Goal: Navigation & Orientation: Find specific page/section

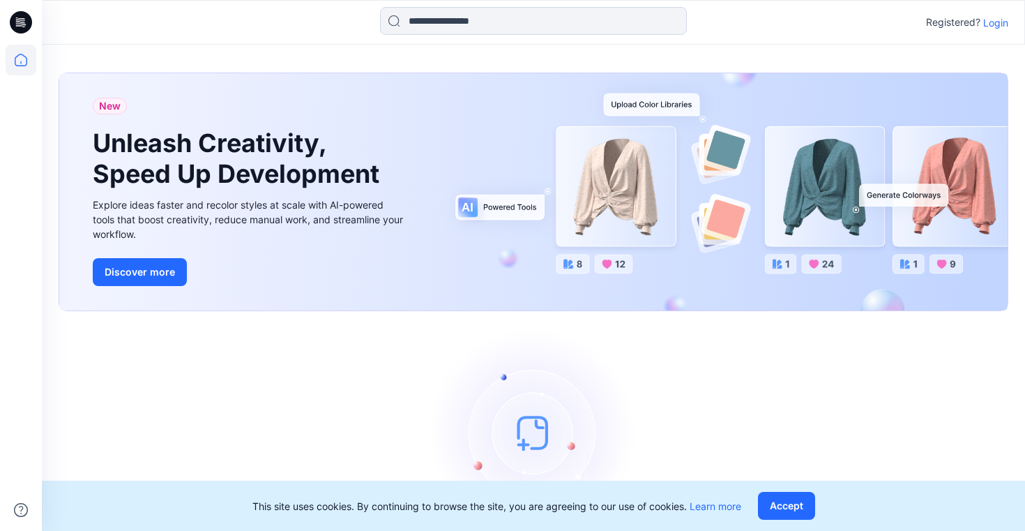
click at [998, 23] on p "Login" at bounding box center [996, 22] width 25 height 15
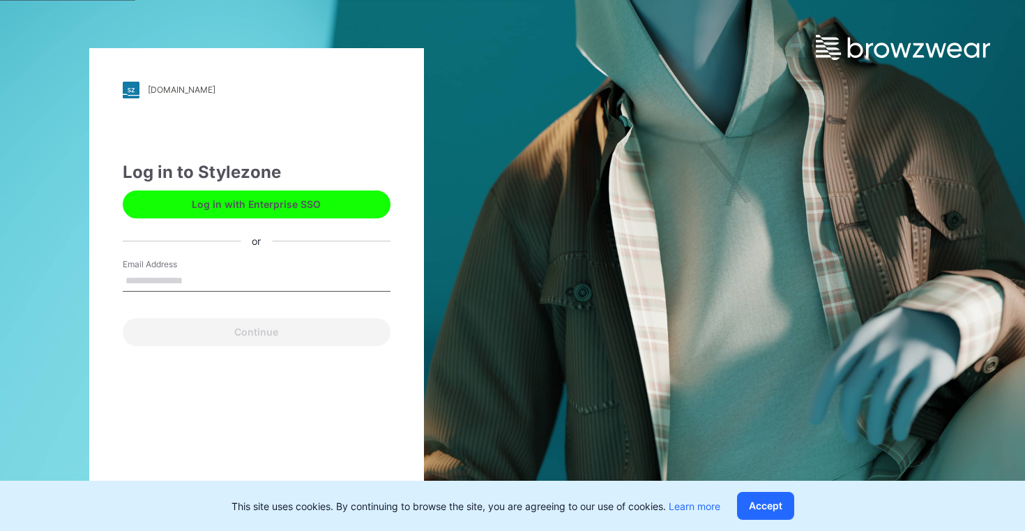
click at [161, 267] on label "Email Address" at bounding box center [172, 264] width 98 height 13
click at [161, 271] on input "Email Address" at bounding box center [257, 281] width 268 height 21
click at [151, 284] on input "Email Address" at bounding box center [257, 281] width 268 height 21
click at [151, 283] on input "Email Address" at bounding box center [257, 281] width 268 height 21
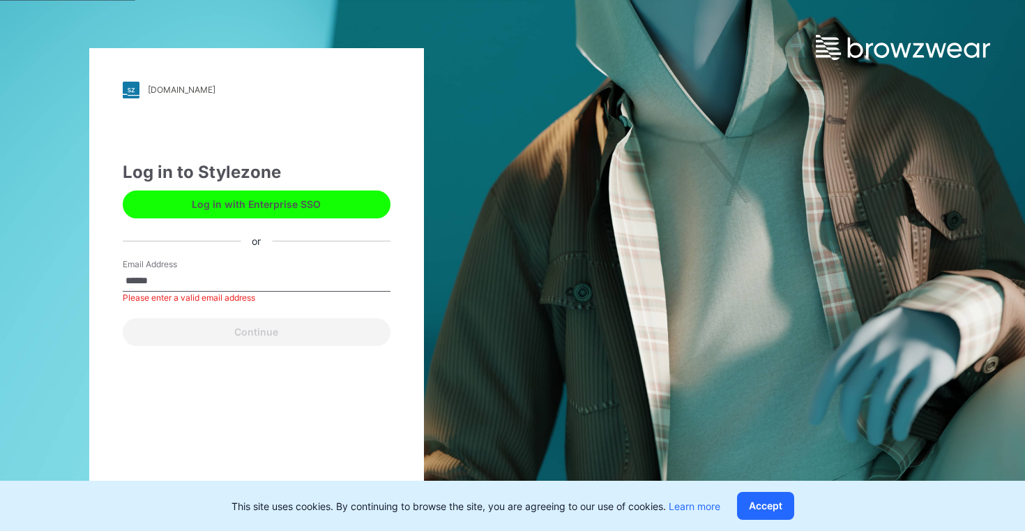
click at [190, 288] on input "******" at bounding box center [257, 281] width 268 height 21
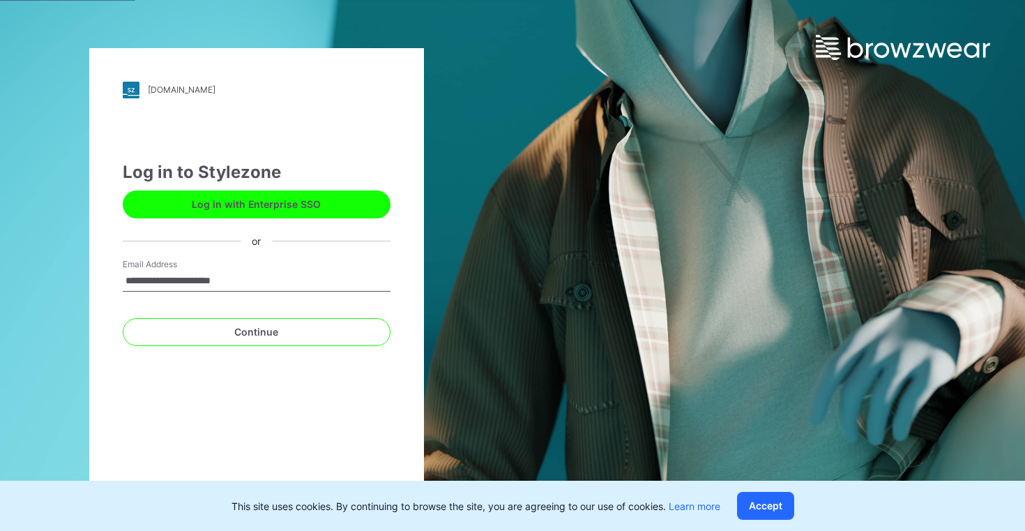
type input "**********"
click at [170, 296] on div "**********" at bounding box center [257, 279] width 268 height 42
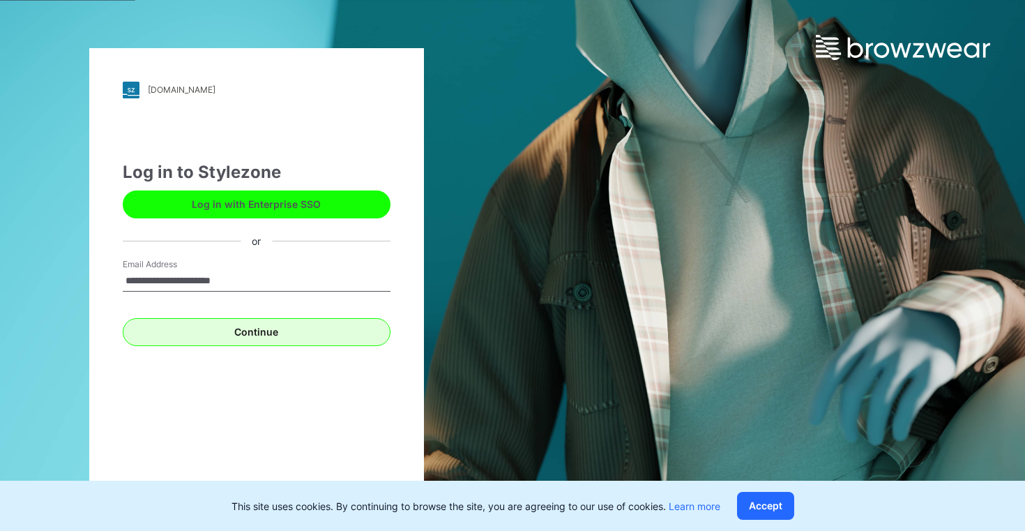
click at [203, 322] on button "Continue" at bounding box center [257, 332] width 268 height 28
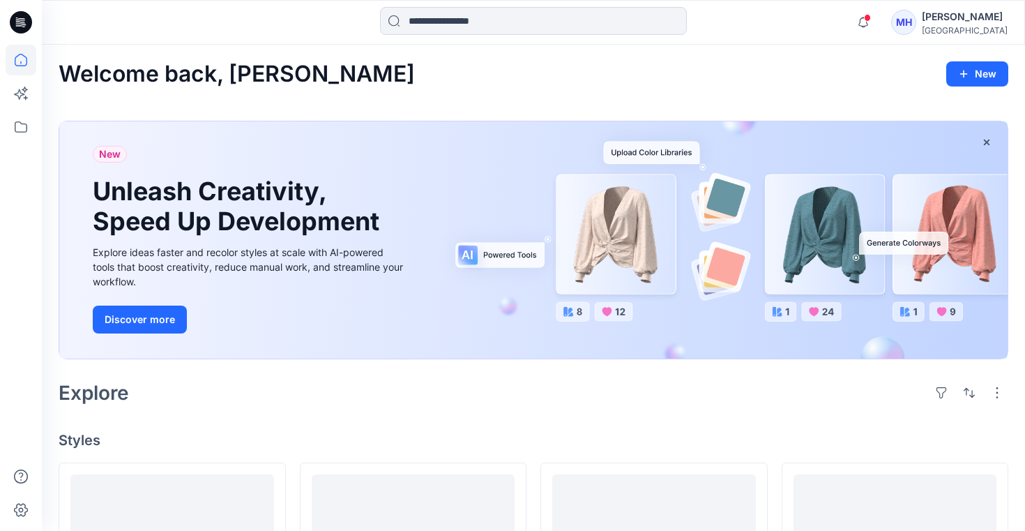
click at [24, 147] on div at bounding box center [21, 288] width 31 height 486
click at [22, 128] on icon at bounding box center [21, 127] width 31 height 31
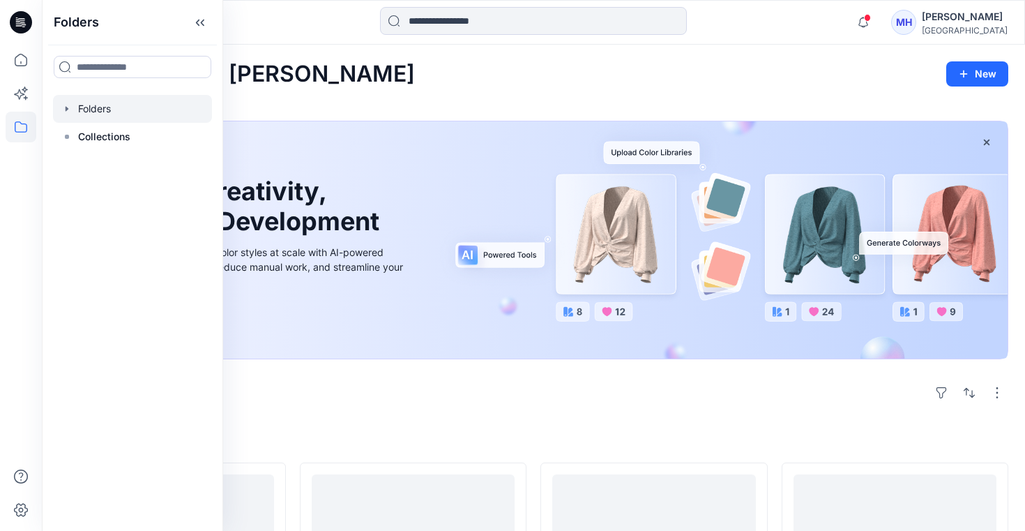
click at [73, 106] on div at bounding box center [132, 109] width 159 height 28
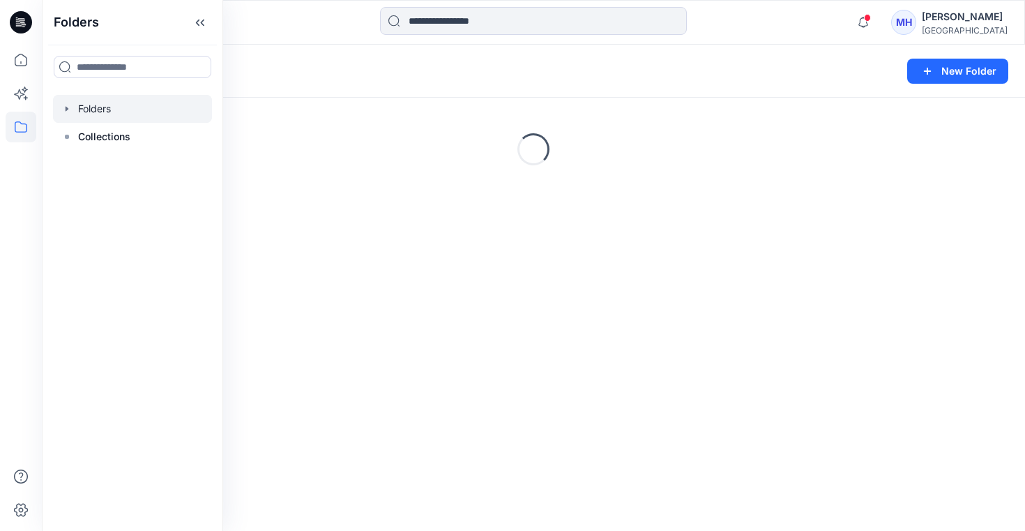
click at [70, 108] on icon "button" at bounding box center [66, 108] width 11 height 11
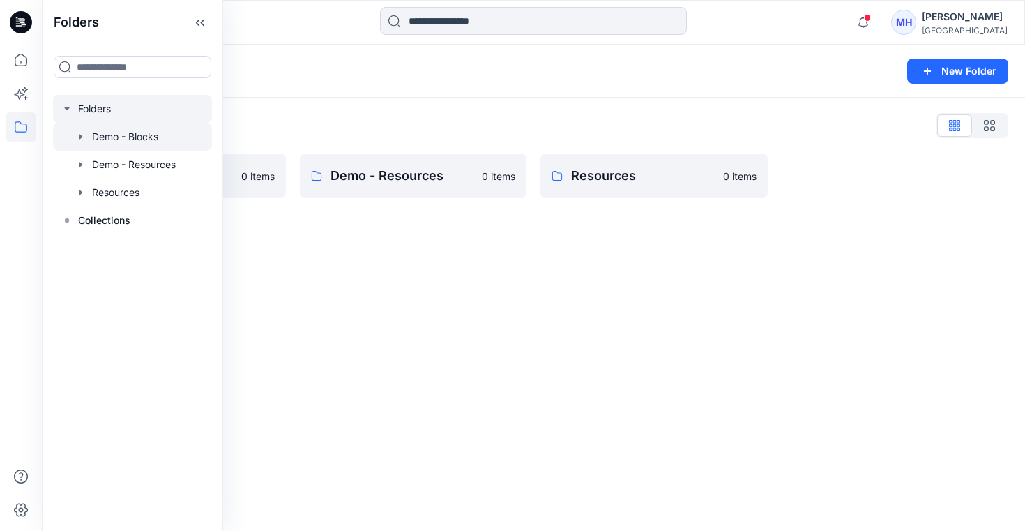
click at [84, 140] on icon "button" at bounding box center [80, 136] width 11 height 11
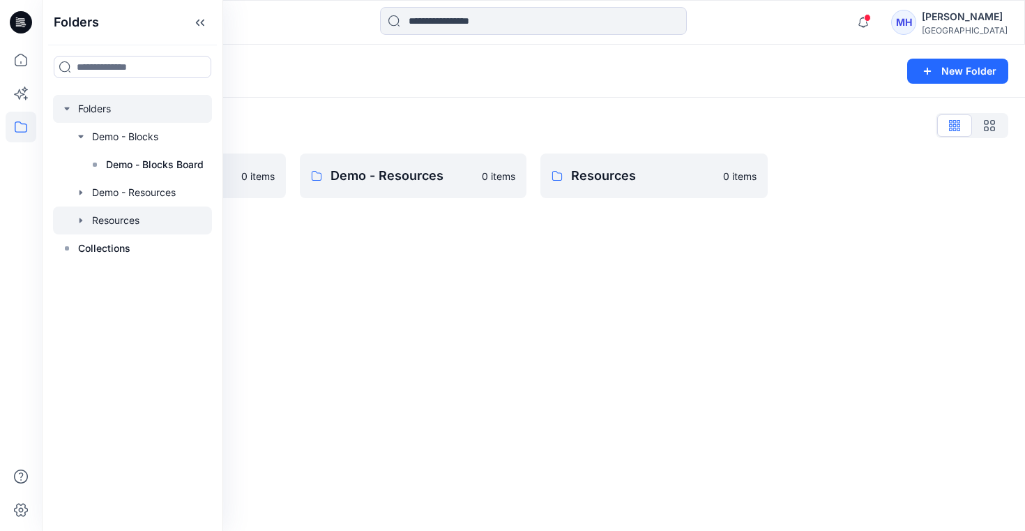
click at [97, 216] on div at bounding box center [132, 220] width 159 height 28
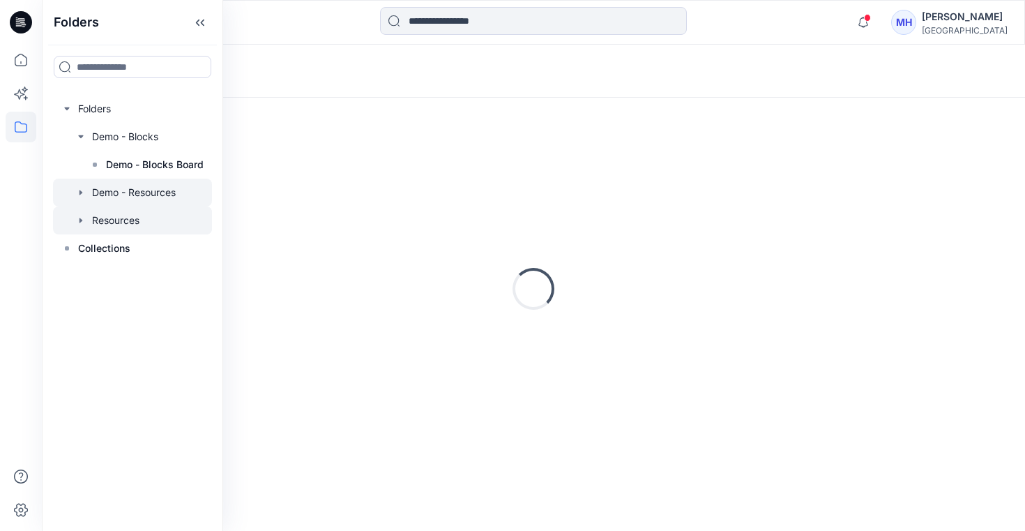
click at [105, 192] on div at bounding box center [132, 193] width 159 height 28
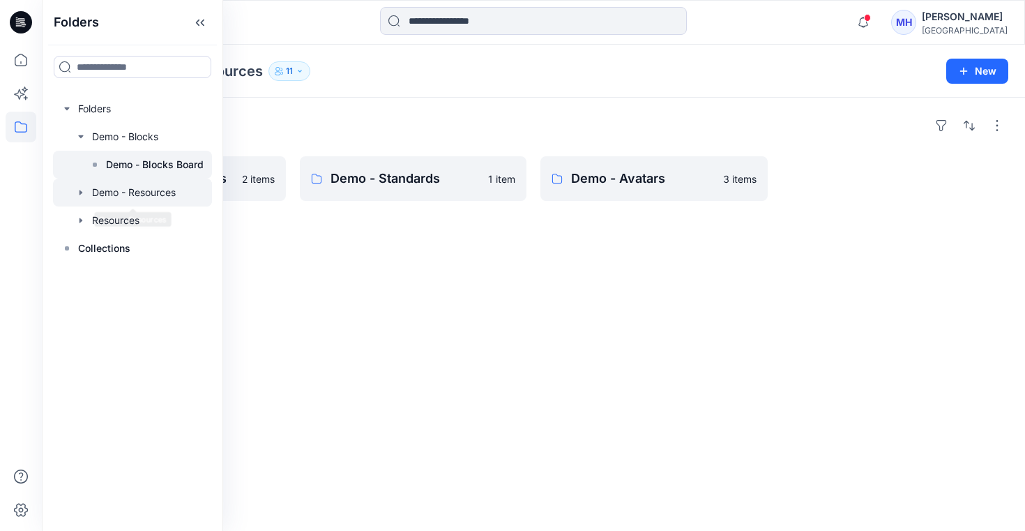
click at [128, 155] on div at bounding box center [132, 165] width 159 height 28
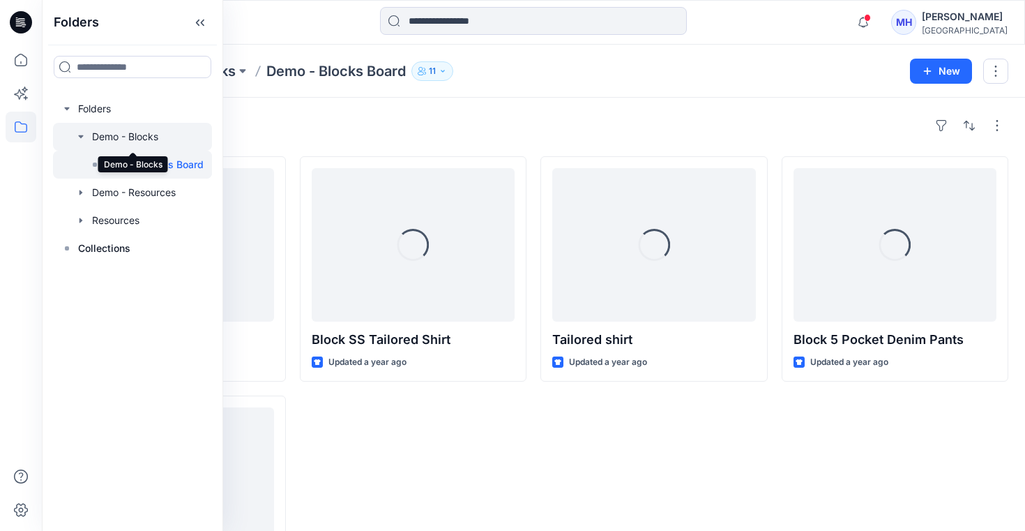
click at [128, 140] on div at bounding box center [132, 137] width 159 height 28
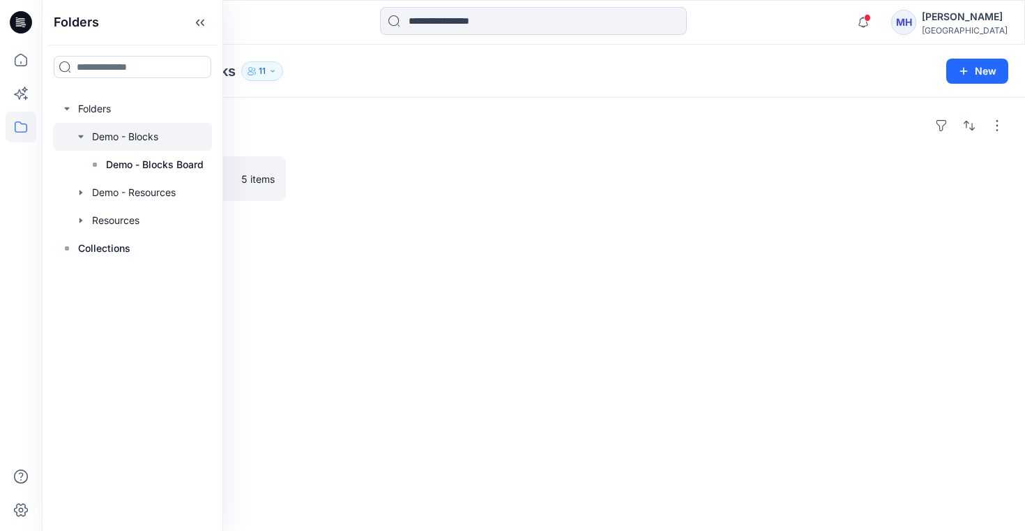
click at [265, 127] on div "Folders" at bounding box center [534, 125] width 950 height 22
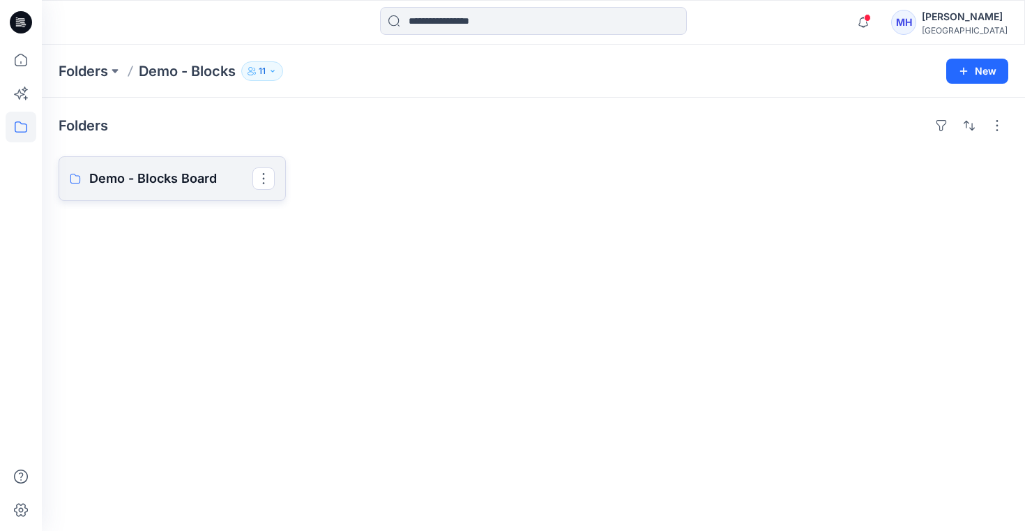
click at [198, 191] on link "Demo - Blocks Board" at bounding box center [172, 178] width 227 height 45
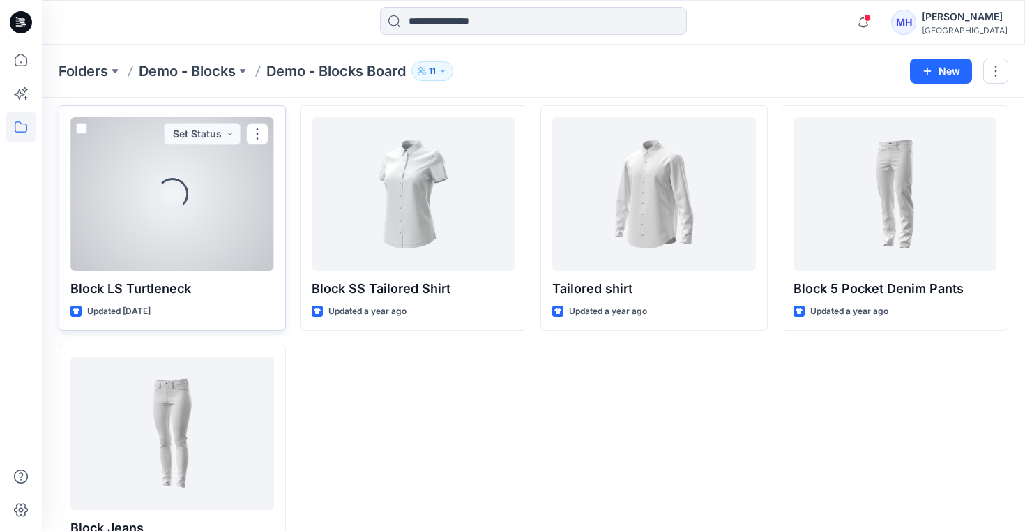
scroll to position [6, 0]
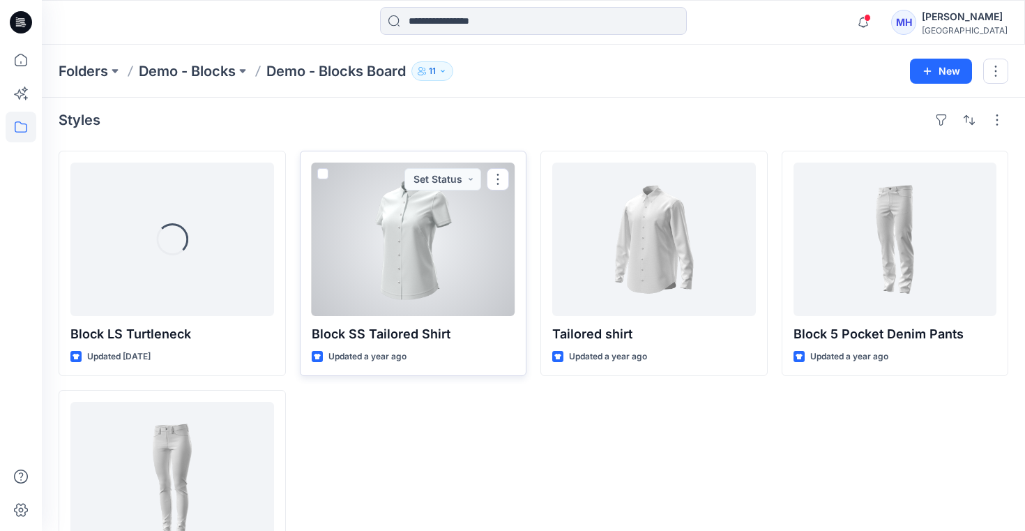
click at [433, 246] on div at bounding box center [414, 239] width 204 height 153
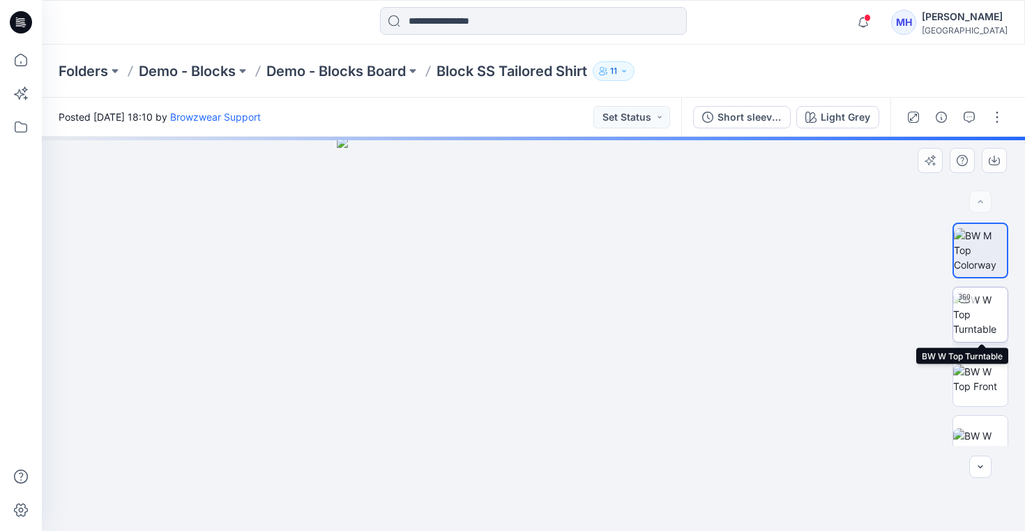
click at [984, 310] on img at bounding box center [981, 314] width 54 height 44
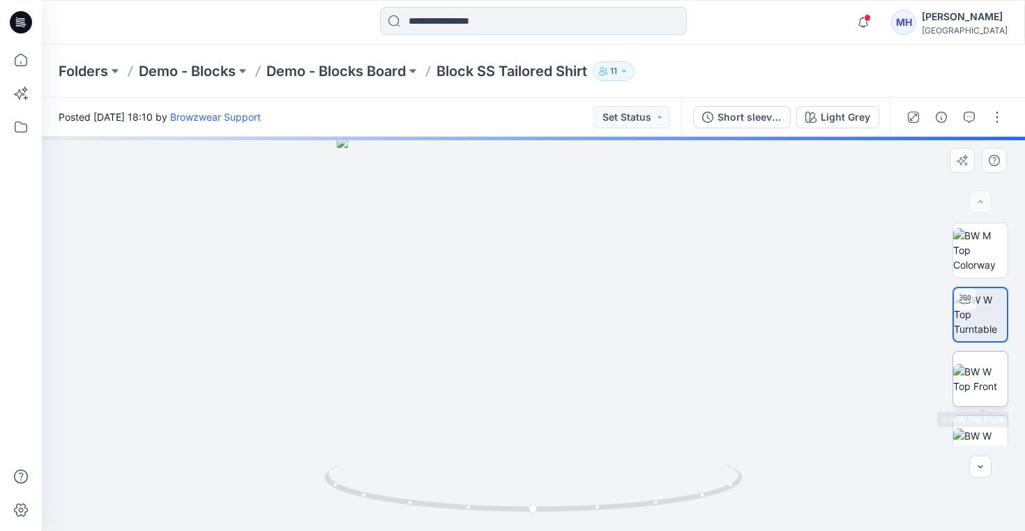
click at [977, 379] on img at bounding box center [981, 378] width 54 height 29
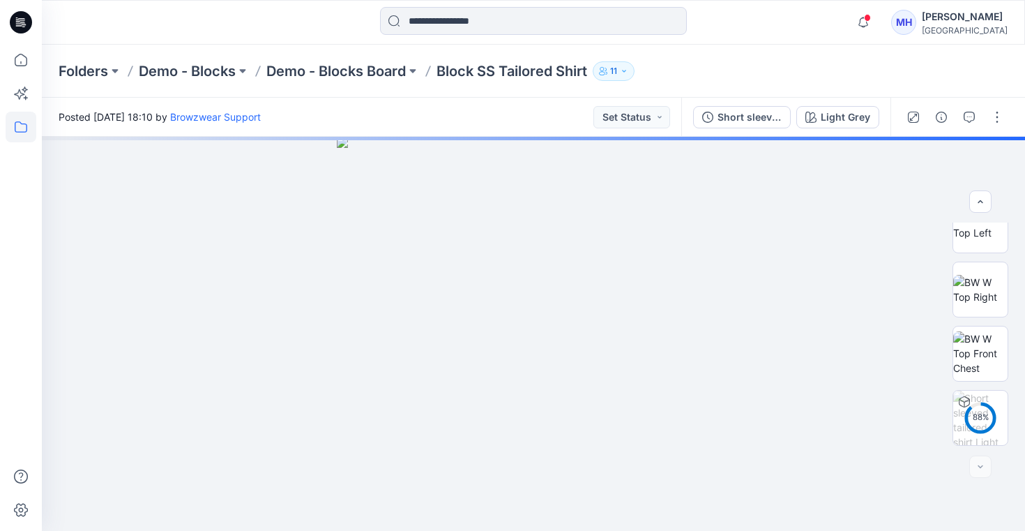
click at [24, 120] on icon at bounding box center [21, 127] width 31 height 31
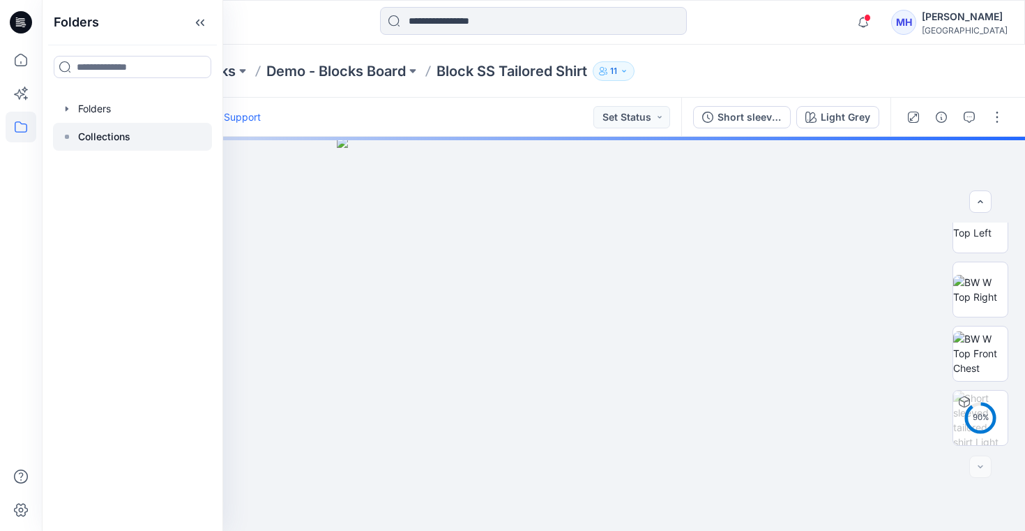
click at [111, 140] on p "Collections" at bounding box center [104, 136] width 52 height 17
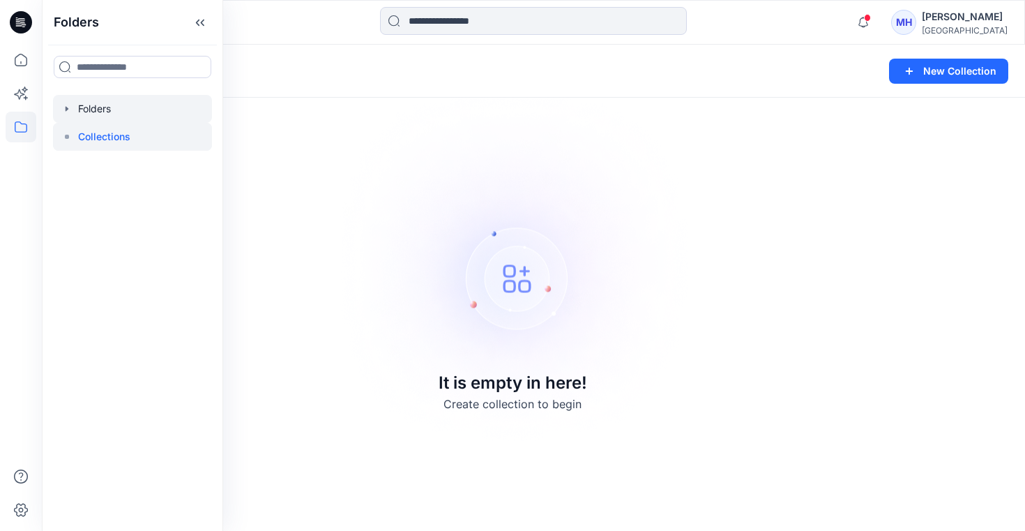
click at [78, 107] on div at bounding box center [132, 109] width 159 height 28
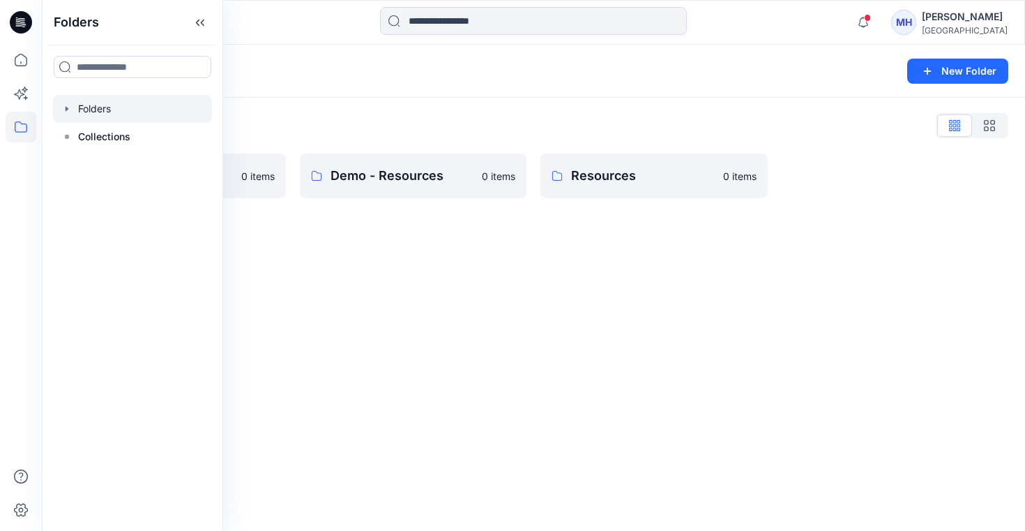
click at [66, 107] on icon "button" at bounding box center [67, 108] width 3 height 5
click at [98, 183] on div at bounding box center [132, 193] width 159 height 28
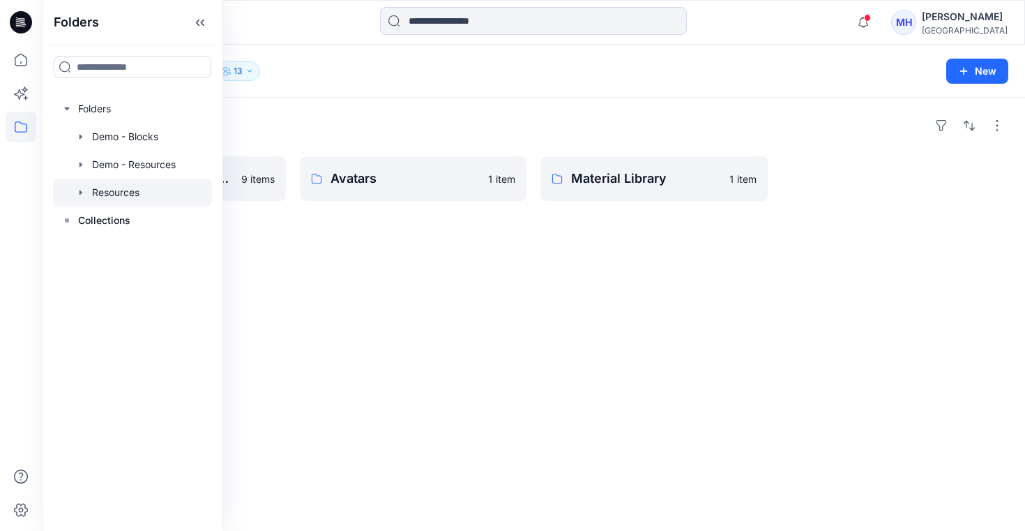
click at [78, 190] on icon "button" at bounding box center [80, 192] width 11 height 11
click at [620, 187] on p "Material Library" at bounding box center [652, 179] width 163 height 20
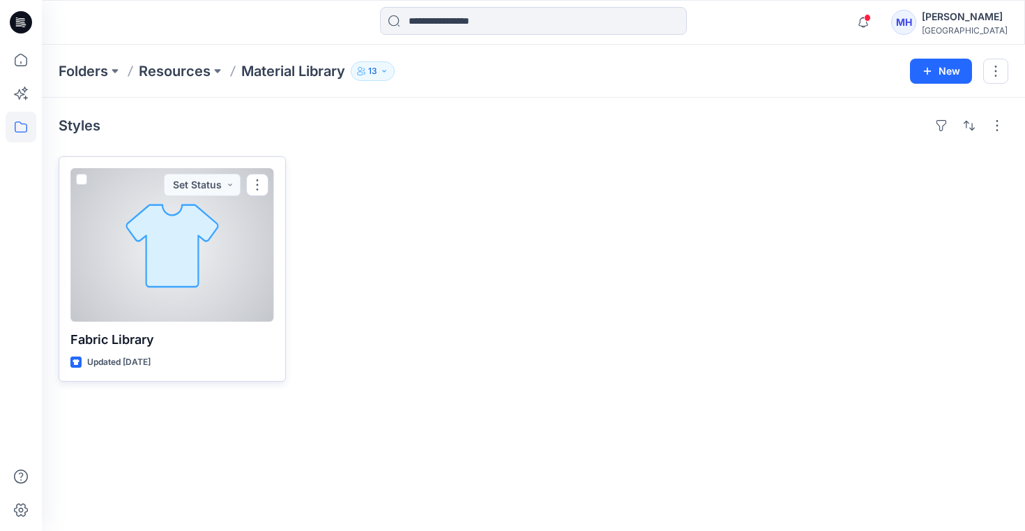
click at [156, 246] on div at bounding box center [172, 244] width 204 height 153
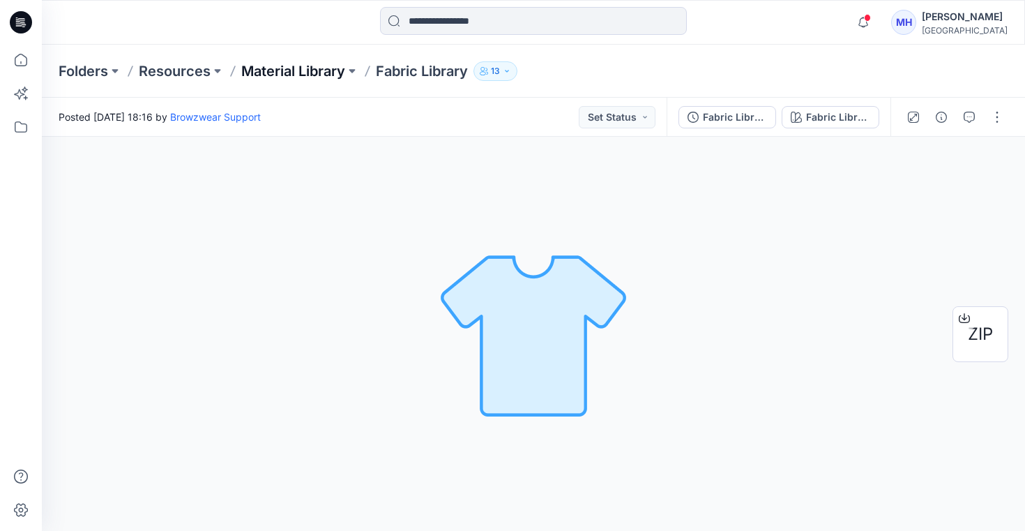
click at [289, 80] on p "Material Library" at bounding box center [293, 71] width 104 height 20
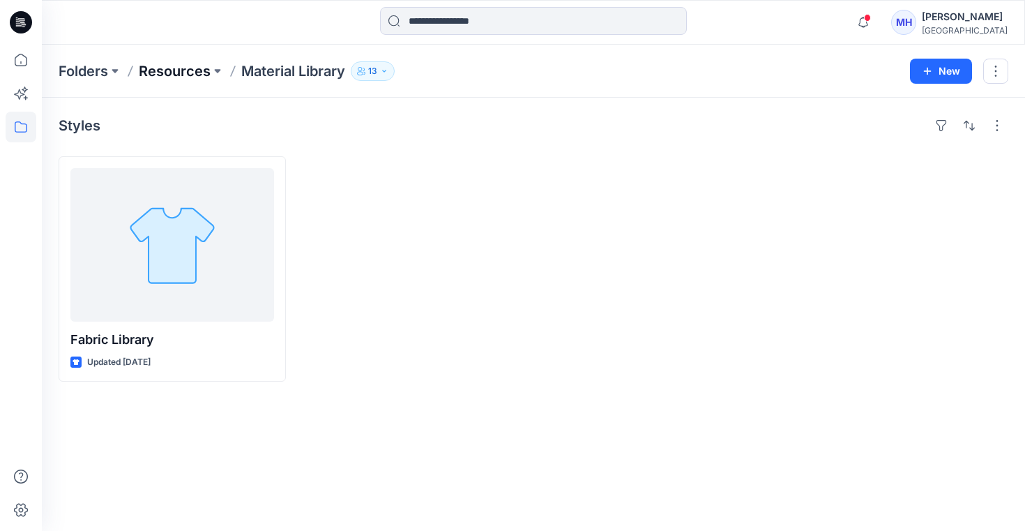
click at [185, 80] on p "Resources" at bounding box center [175, 71] width 72 height 20
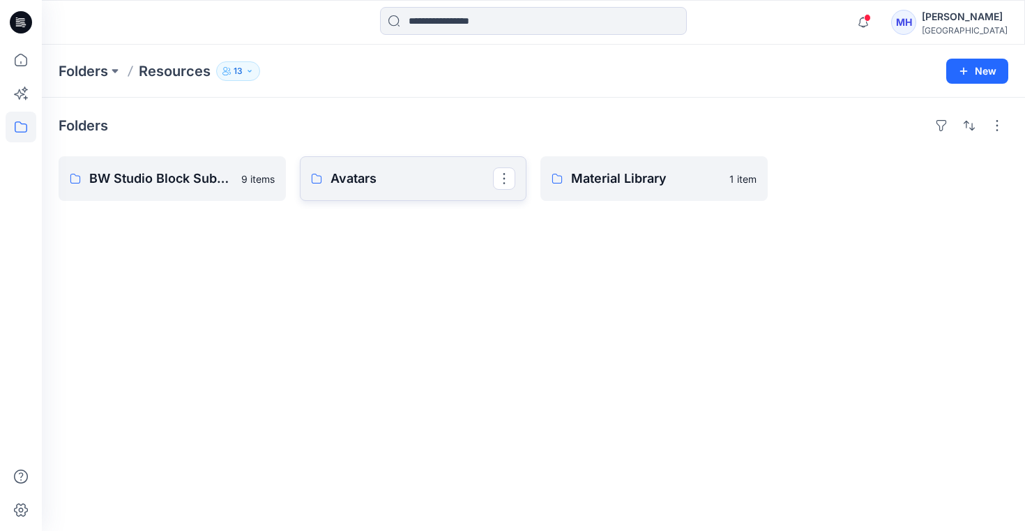
click at [362, 179] on p "Avatars" at bounding box center [412, 179] width 163 height 20
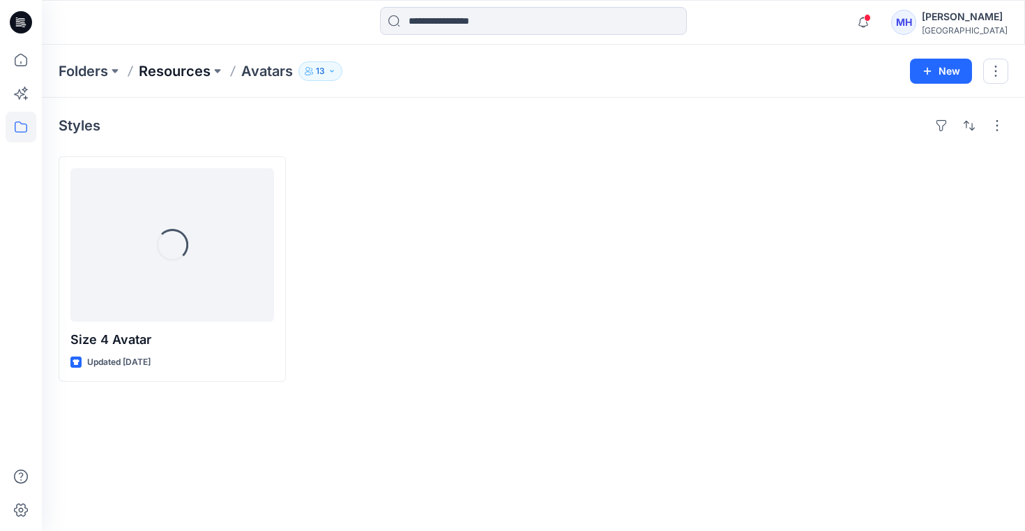
click at [181, 69] on p "Resources" at bounding box center [175, 71] width 72 height 20
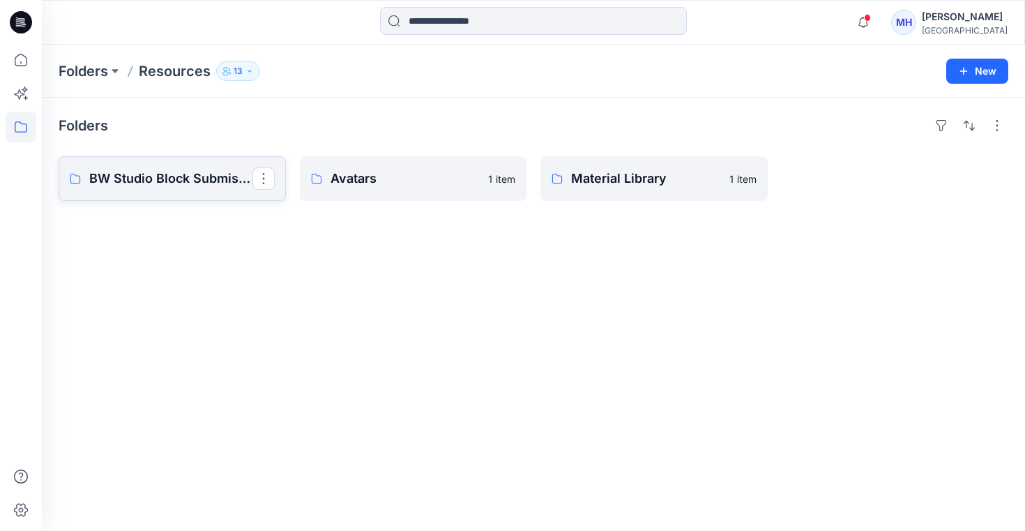
click at [150, 166] on link "BW Studio Block Submission" at bounding box center [172, 178] width 227 height 45
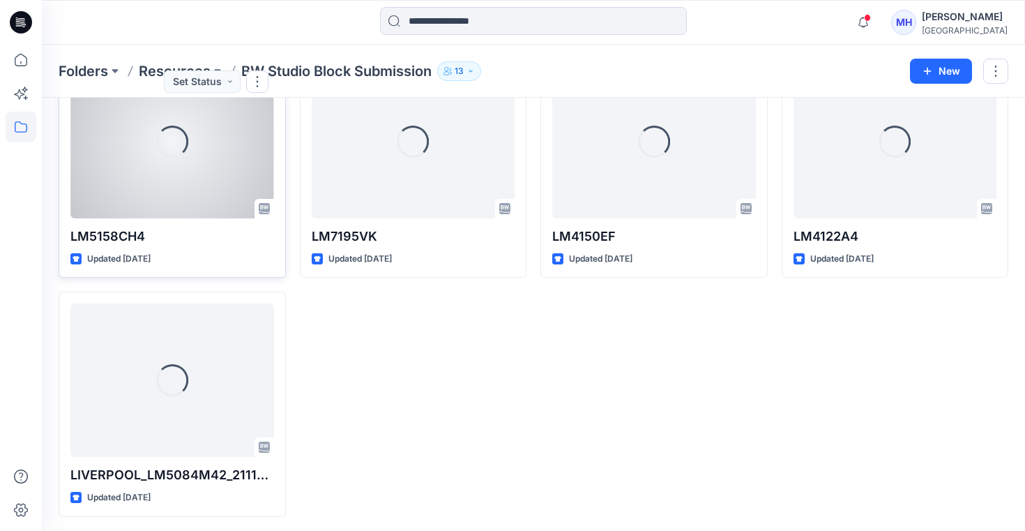
scroll to position [342, 0]
click at [245, 274] on div "LM5158CH4 Updated [DATE] Set Status" at bounding box center [172, 166] width 227 height 225
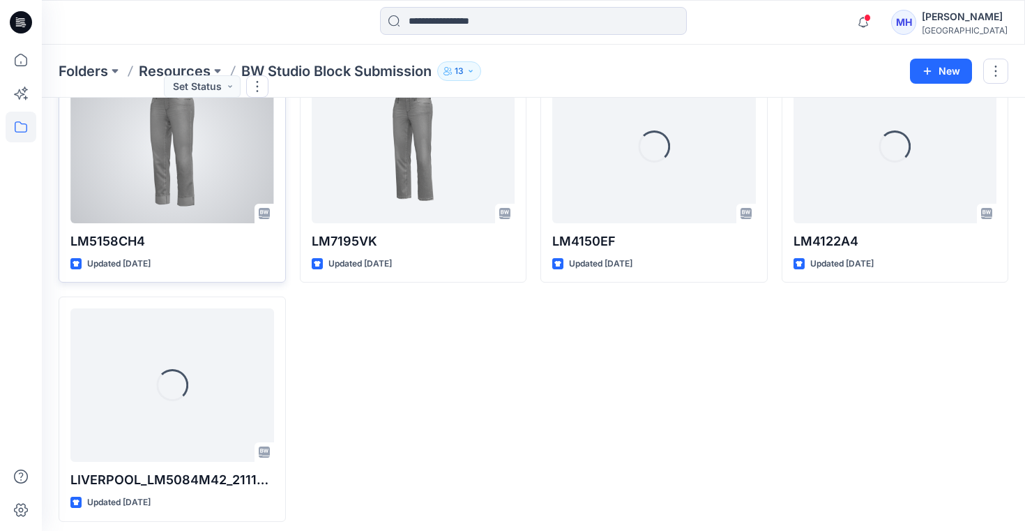
scroll to position [339, 0]
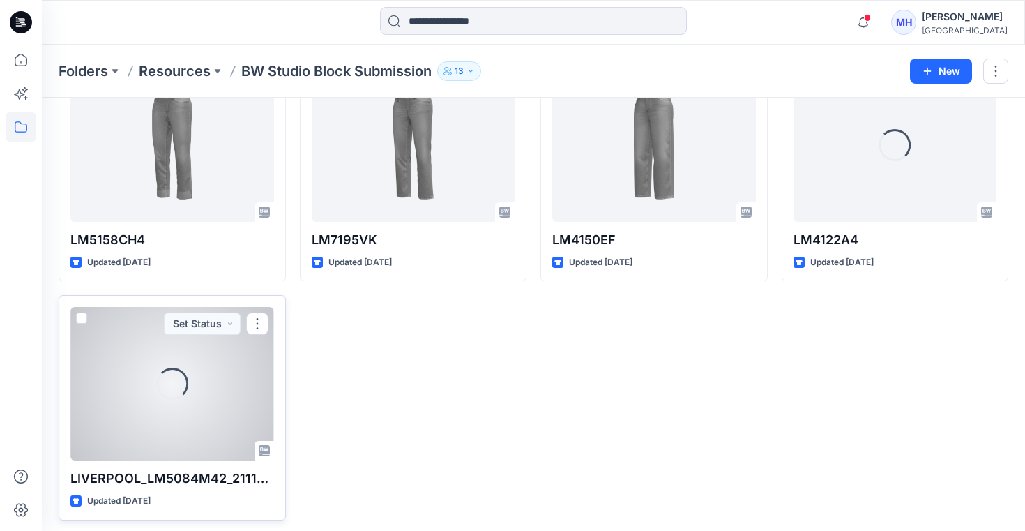
click at [211, 369] on div "Loading..." at bounding box center [172, 383] width 204 height 153
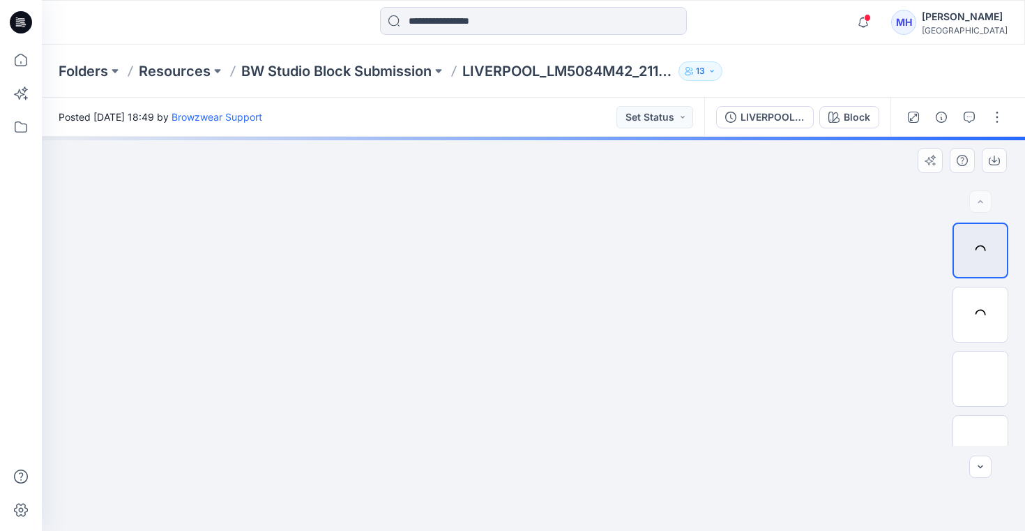
click at [211, 365] on div "Folders Resources BW Studio Block Submission LIVERPOOL_LM5084M42_211124_3.3.25 …" at bounding box center [534, 288] width 984 height 486
drag, startPoint x: 576, startPoint y: 317, endPoint x: 490, endPoint y: 318, distance: 85.8
click at [490, 318] on img at bounding box center [534, 334] width 394 height 394
drag, startPoint x: 504, startPoint y: 301, endPoint x: 536, endPoint y: 301, distance: 32.8
click at [537, 301] on img at bounding box center [534, 334] width 394 height 394
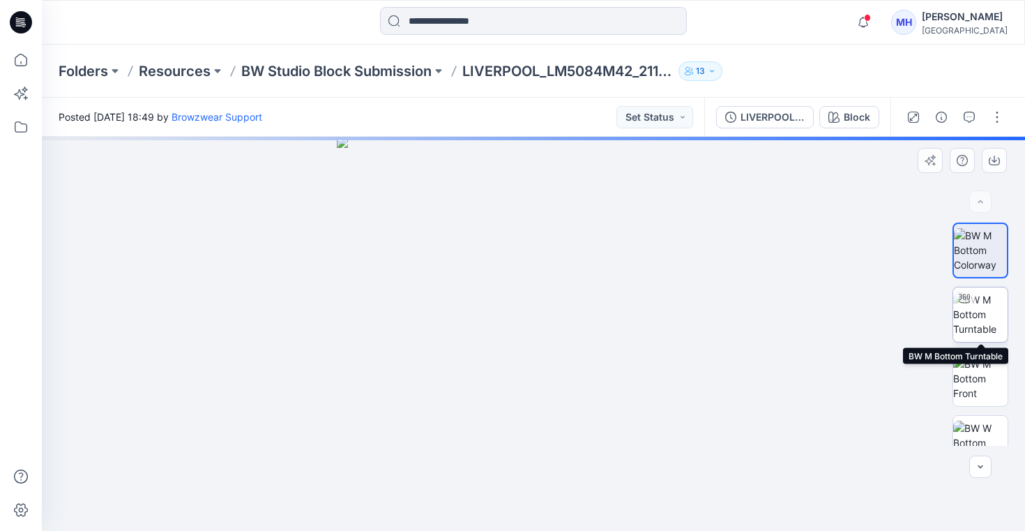
click at [984, 316] on img at bounding box center [981, 314] width 54 height 44
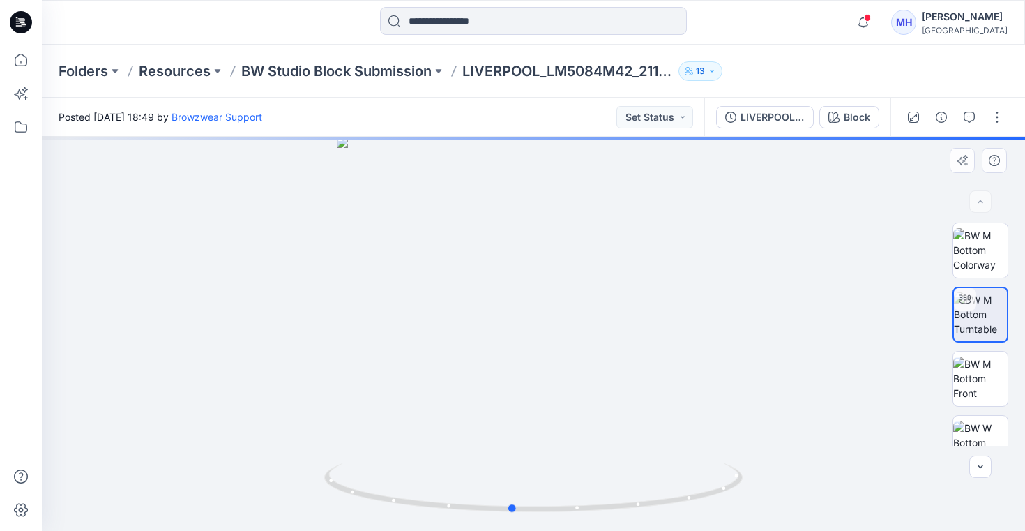
drag, startPoint x: 529, startPoint y: 313, endPoint x: 499, endPoint y: 326, distance: 33.1
click at [499, 326] on div at bounding box center [534, 334] width 984 height 394
drag, startPoint x: 499, startPoint y: 326, endPoint x: 414, endPoint y: 326, distance: 85.1
click at [414, 326] on div at bounding box center [534, 334] width 984 height 394
drag, startPoint x: 511, startPoint y: 312, endPoint x: 591, endPoint y: 310, distance: 79.5
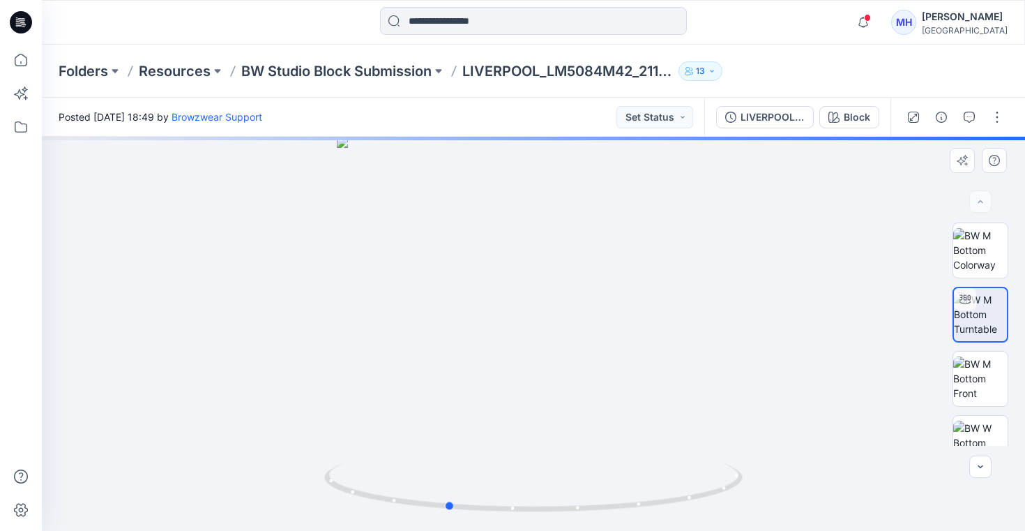
click at [592, 311] on div at bounding box center [534, 334] width 984 height 394
drag, startPoint x: 511, startPoint y: 310, endPoint x: 661, endPoint y: 305, distance: 149.4
click at [661, 306] on div at bounding box center [534, 334] width 984 height 394
drag, startPoint x: 521, startPoint y: 296, endPoint x: 643, endPoint y: 296, distance: 122.1
click at [645, 298] on div at bounding box center [534, 334] width 984 height 394
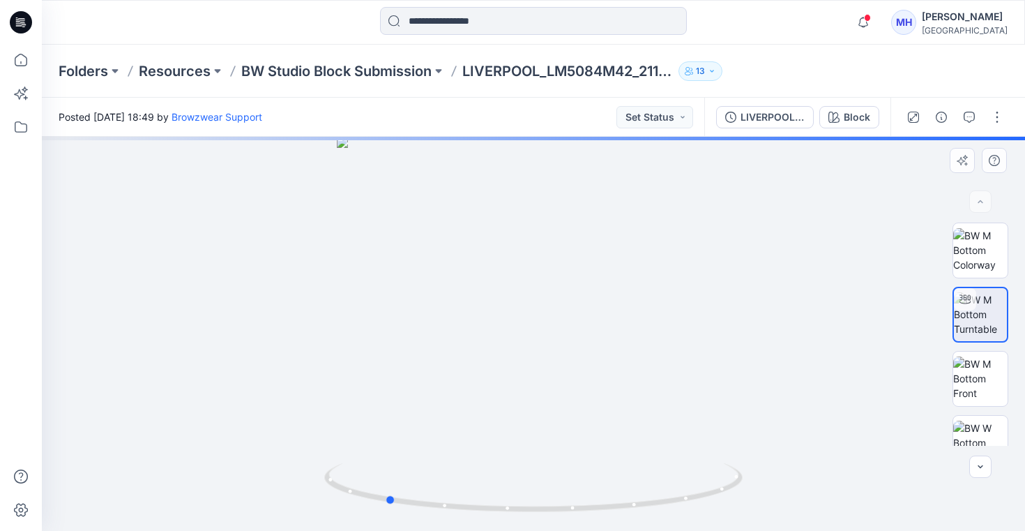
drag, startPoint x: 503, startPoint y: 303, endPoint x: 656, endPoint y: 307, distance: 152.8
click at [656, 307] on div at bounding box center [534, 334] width 984 height 394
drag, startPoint x: 483, startPoint y: 293, endPoint x: 629, endPoint y: 296, distance: 145.8
click at [629, 296] on div at bounding box center [534, 334] width 984 height 394
drag, startPoint x: 552, startPoint y: 294, endPoint x: 687, endPoint y: 301, distance: 135.5
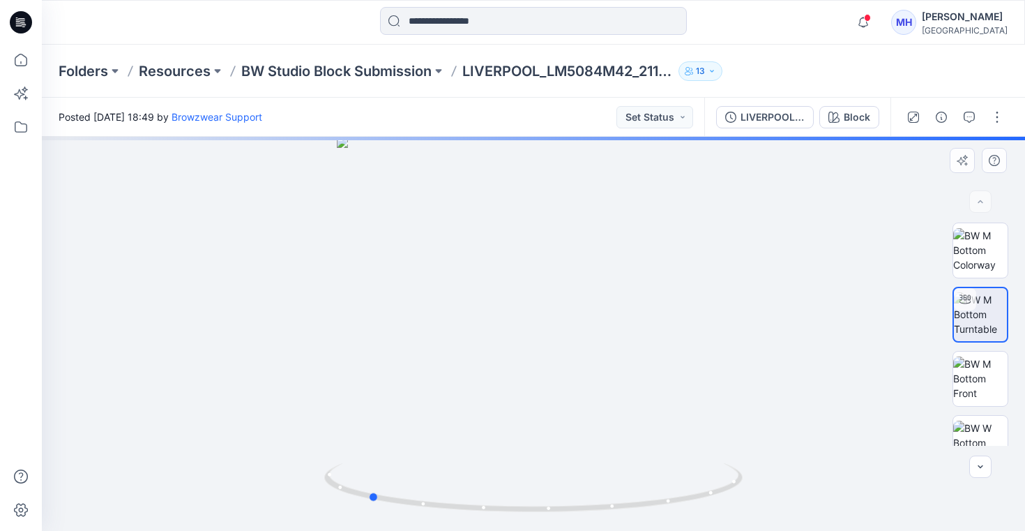
click at [688, 301] on div at bounding box center [534, 334] width 984 height 394
drag, startPoint x: 476, startPoint y: 291, endPoint x: 613, endPoint y: 294, distance: 136.8
click at [615, 295] on div at bounding box center [534, 334] width 984 height 394
drag, startPoint x: 497, startPoint y: 269, endPoint x: 390, endPoint y: 259, distance: 107.2
click at [390, 259] on div at bounding box center [534, 334] width 984 height 394
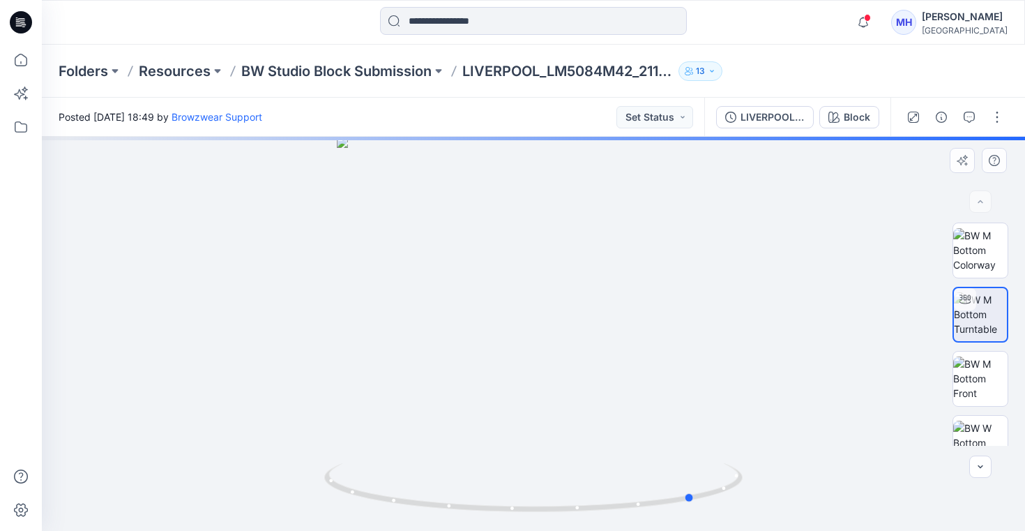
drag, startPoint x: 554, startPoint y: 264, endPoint x: 429, endPoint y: 268, distance: 124.9
click at [429, 268] on div at bounding box center [534, 334] width 984 height 394
drag, startPoint x: 631, startPoint y: 289, endPoint x: 488, endPoint y: 285, distance: 142.4
click at [488, 286] on div at bounding box center [534, 334] width 984 height 394
drag, startPoint x: 545, startPoint y: 299, endPoint x: 411, endPoint y: 301, distance: 134.0
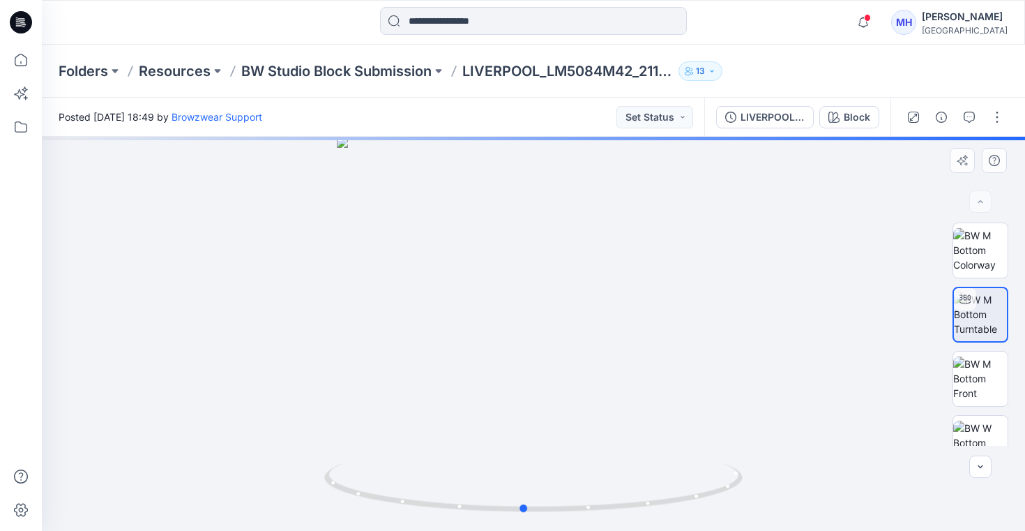
click at [411, 301] on div at bounding box center [534, 334] width 984 height 394
drag, startPoint x: 572, startPoint y: 306, endPoint x: 448, endPoint y: 311, distance: 124.3
click at [448, 311] on div at bounding box center [534, 334] width 984 height 394
drag, startPoint x: 589, startPoint y: 352, endPoint x: 511, endPoint y: 357, distance: 78.3
click at [511, 358] on div at bounding box center [534, 334] width 984 height 394
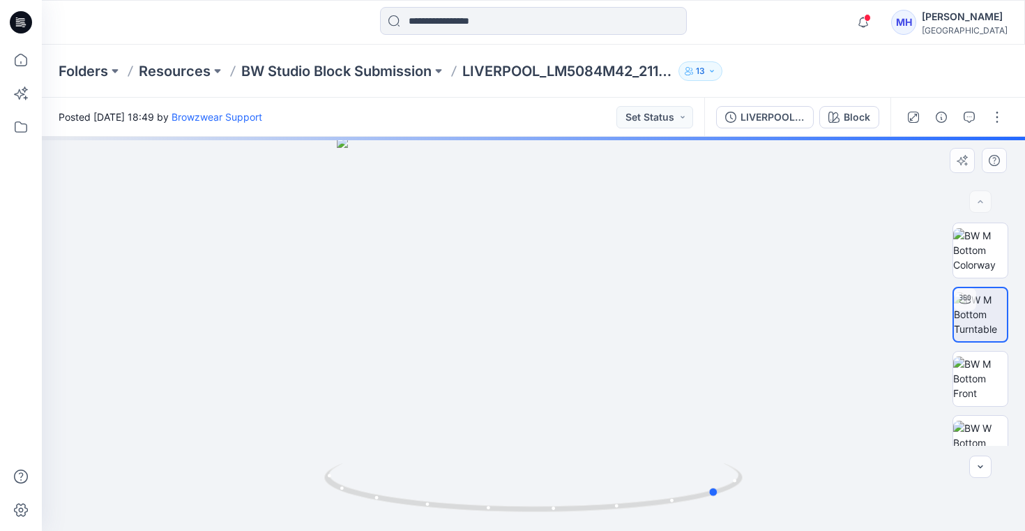
drag, startPoint x: 511, startPoint y: 357, endPoint x: 622, endPoint y: 356, distance: 110.9
click at [622, 357] on div at bounding box center [534, 334] width 984 height 394
click at [985, 387] on img at bounding box center [981, 378] width 54 height 44
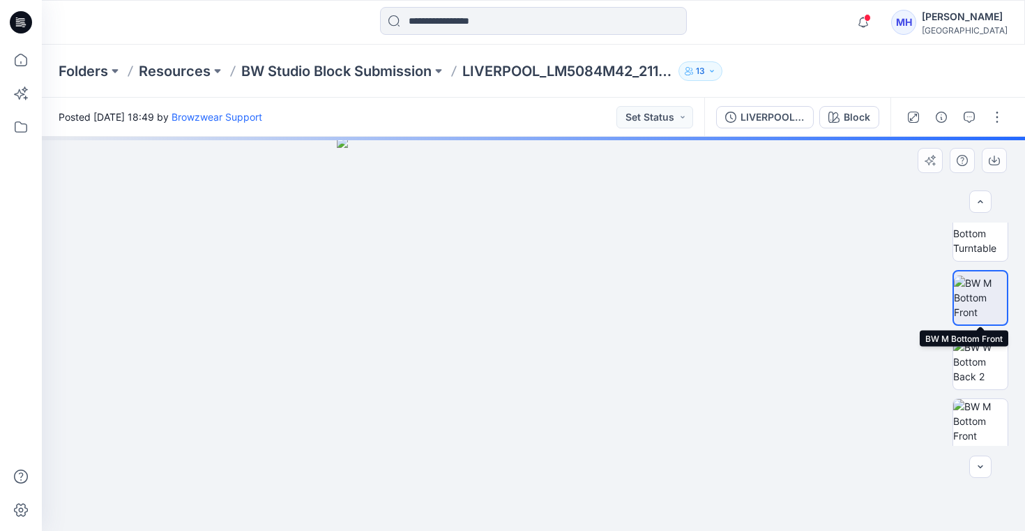
scroll to position [82, 0]
click at [977, 355] on img at bounding box center [981, 360] width 54 height 44
